Goal: Task Accomplishment & Management: Manage account settings

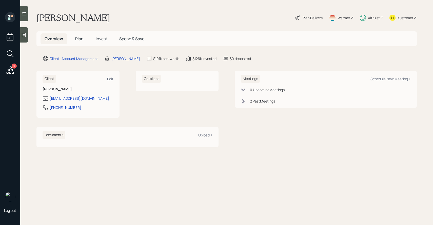
click at [24, 13] on icon at bounding box center [23, 13] width 5 height 5
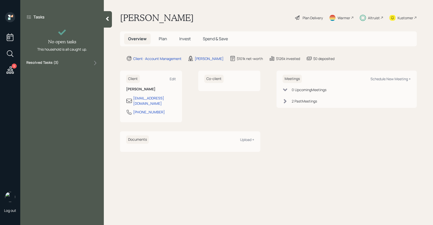
click at [69, 63] on div "Resolved Tasks ( 3 )" at bounding box center [61, 63] width 71 height 6
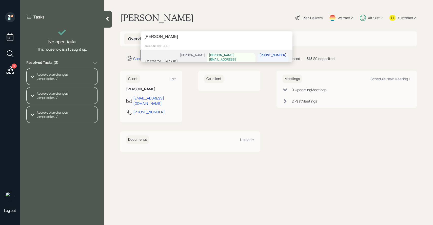
type input "[PERSON_NAME]"
click at [184, 55] on div "[PERSON_NAME] Schaefer [EMAIL_ADDRESS][PERSON_NAME][DOMAIN_NAME] [PHONE_NUMBER]" at bounding box center [217, 62] width 152 height 24
